Goal: Find specific page/section: Find specific page/section

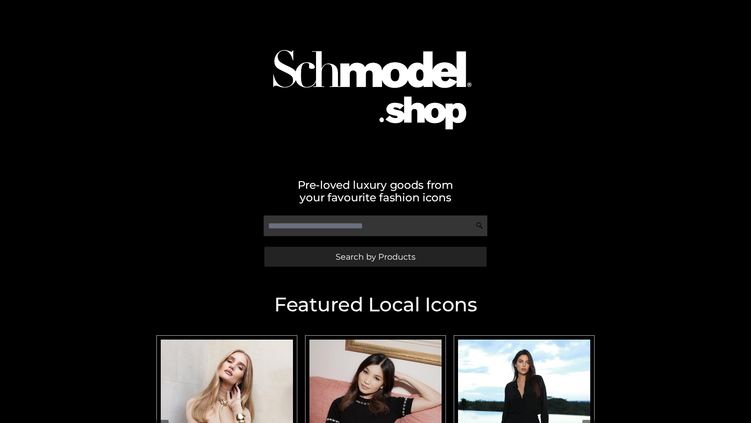
click at [375, 256] on span "Search by Products" at bounding box center [376, 256] width 80 height 8
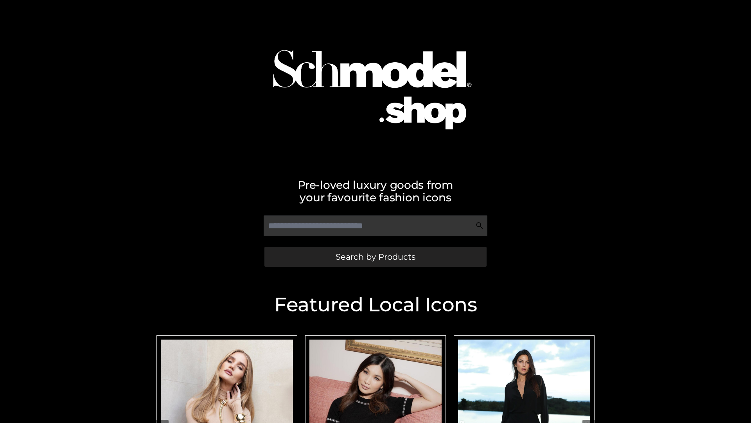
click at [375, 256] on span "Search by Products" at bounding box center [376, 256] width 80 height 8
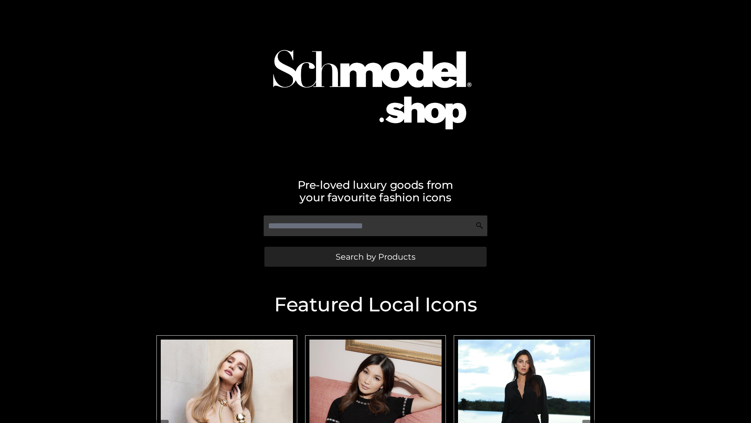
click at [375, 256] on span "Search by Products" at bounding box center [376, 256] width 80 height 8
